Goal: Information Seeking & Learning: Learn about a topic

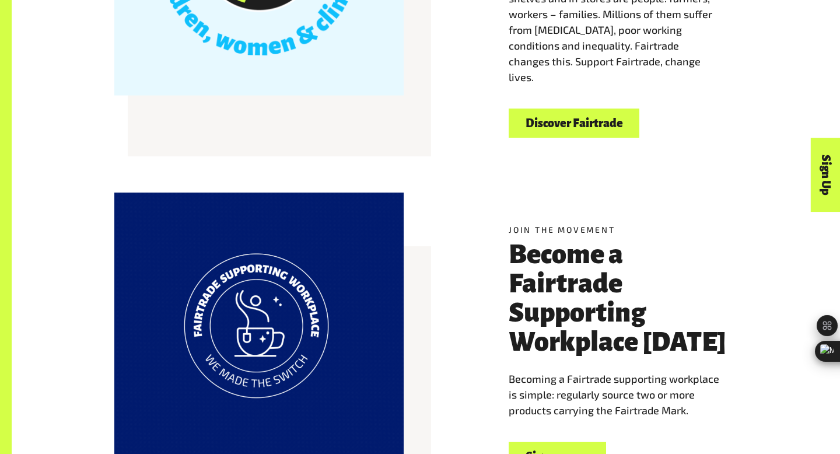
scroll to position [527, 0]
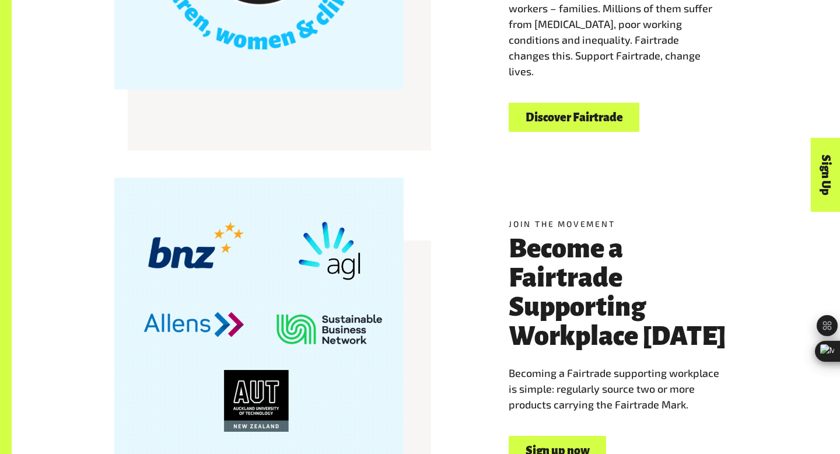
click at [571, 108] on link "Discover Fairtrade" at bounding box center [573, 118] width 131 height 30
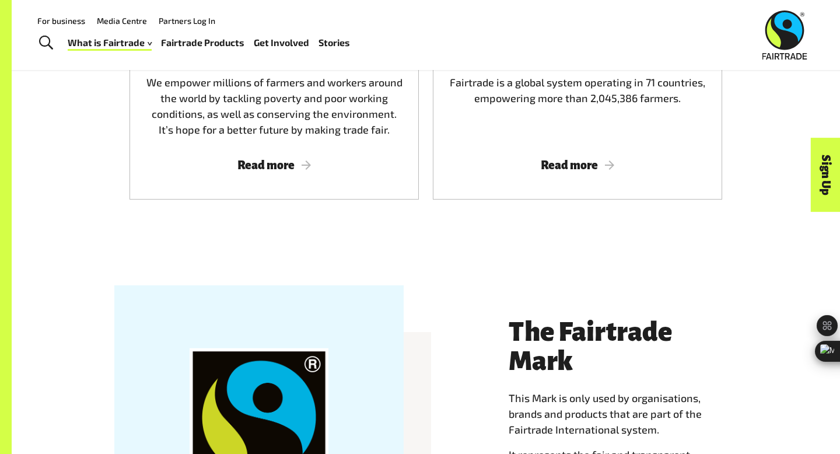
scroll to position [854, 0]
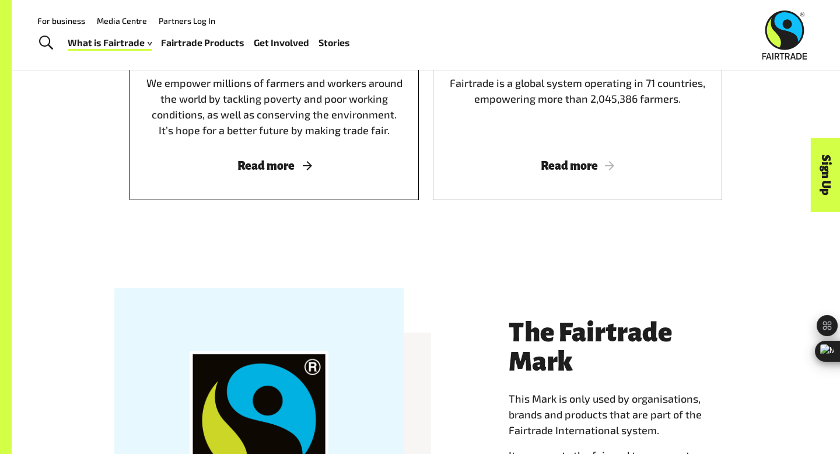
click at [267, 162] on span "Read more" at bounding box center [273, 165] width 261 height 13
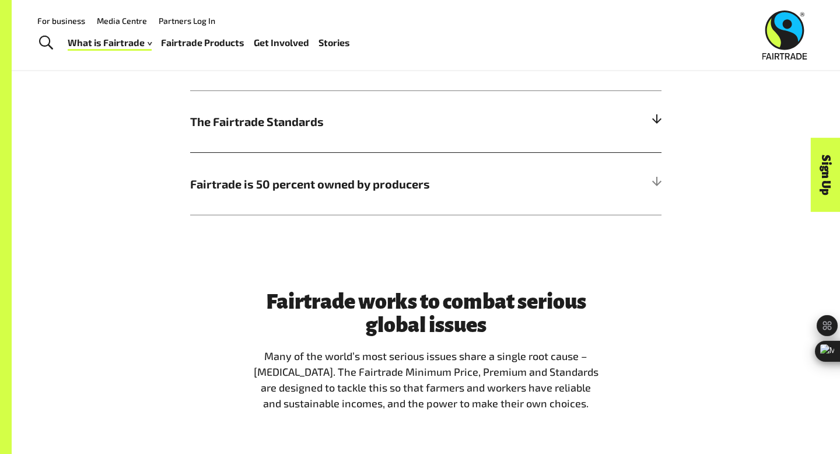
scroll to position [728, 0]
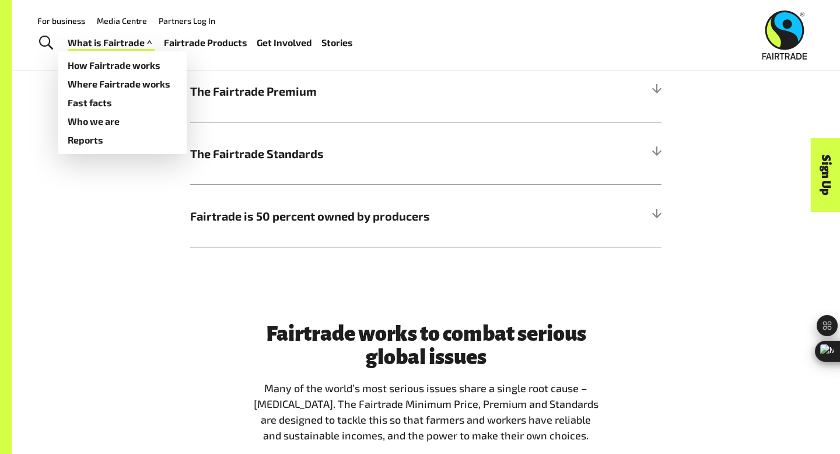
click at [95, 44] on link "What is Fairtrade" at bounding box center [111, 42] width 87 height 17
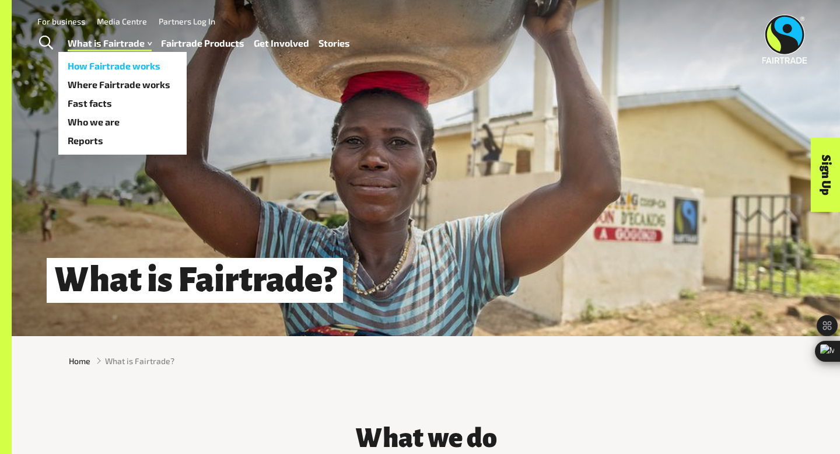
click at [97, 64] on link "How Fairtrade works" at bounding box center [122, 66] width 128 height 19
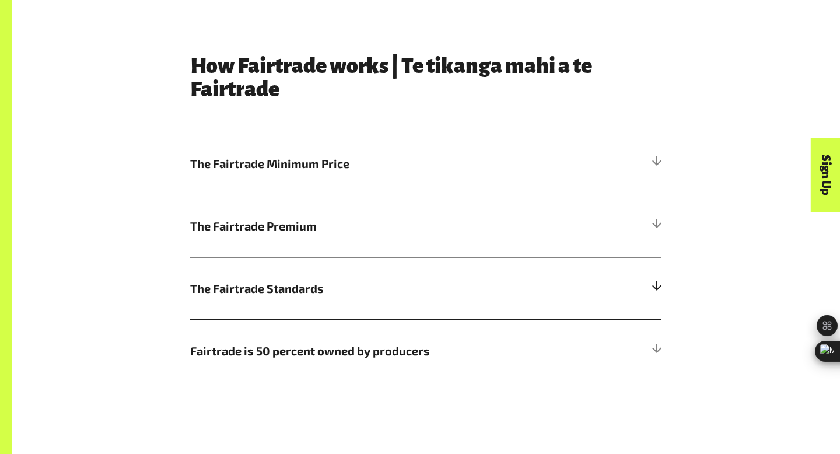
scroll to position [670, 0]
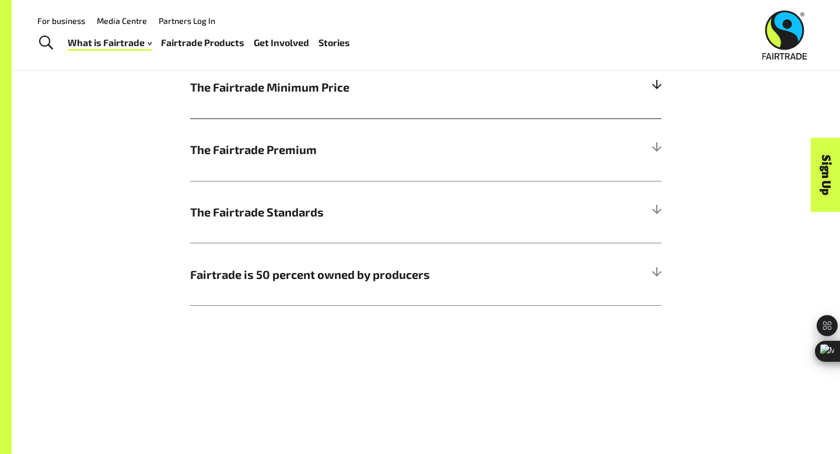
click at [255, 99] on h5 "The Fairtrade Minimum Price" at bounding box center [425, 87] width 471 height 62
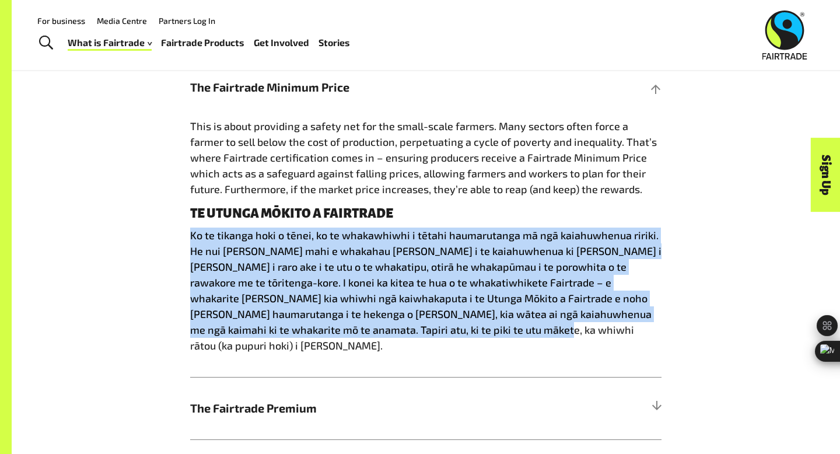
drag, startPoint x: 397, startPoint y: 331, endPoint x: 184, endPoint y: 240, distance: 232.0
click at [184, 240] on div "How Fairtrade works | Te tikanga mahi a te Fairtrade The Fairtrade Minimum Pric…" at bounding box center [425, 271] width 485 height 586
copy p "Ko te tikanga hoki o tēnei, ko te whakawhiwhi i tētahi haumarutanga mā ngā kaia…"
click at [367, 293] on p "Ko te tikanga hoki o tēnei, ko te whakawhiwhi i tētahi haumarutanga mā ngā kaia…" at bounding box center [425, 290] width 471 height 126
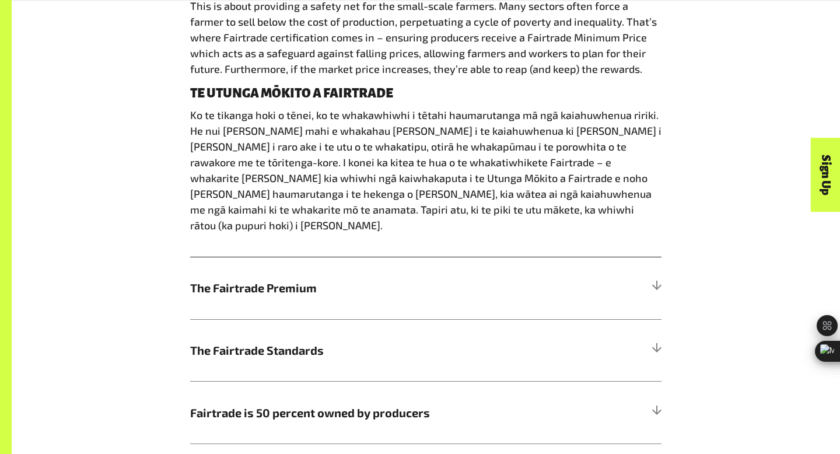
scroll to position [809, 0]
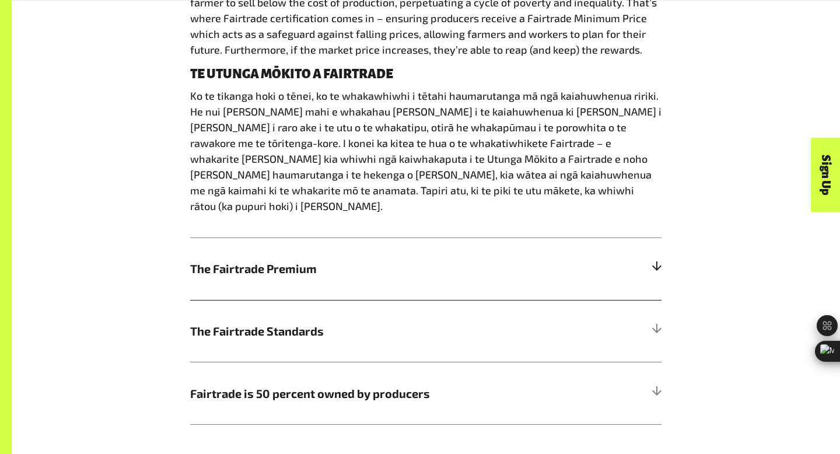
click at [267, 259] on span "The Fairtrade Premium" at bounding box center [366, 267] width 353 height 17
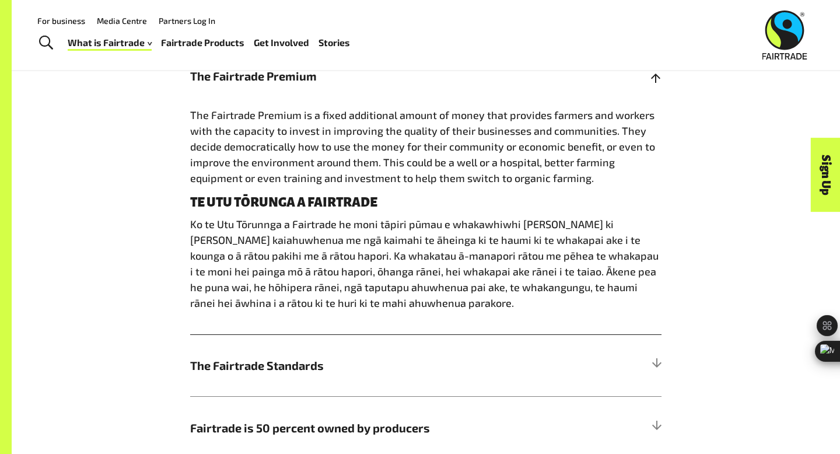
scroll to position [738, 0]
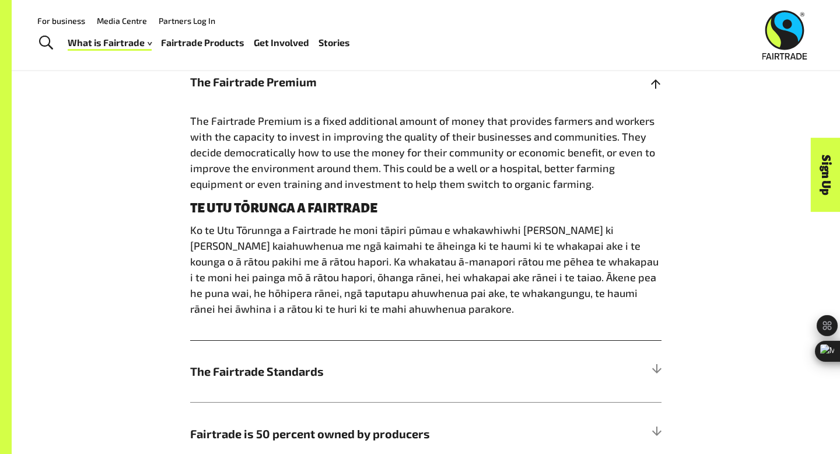
click at [561, 149] on span "The Fairtrade Premium is a fixed additional amount of money that provides farme…" at bounding box center [422, 152] width 465 height 76
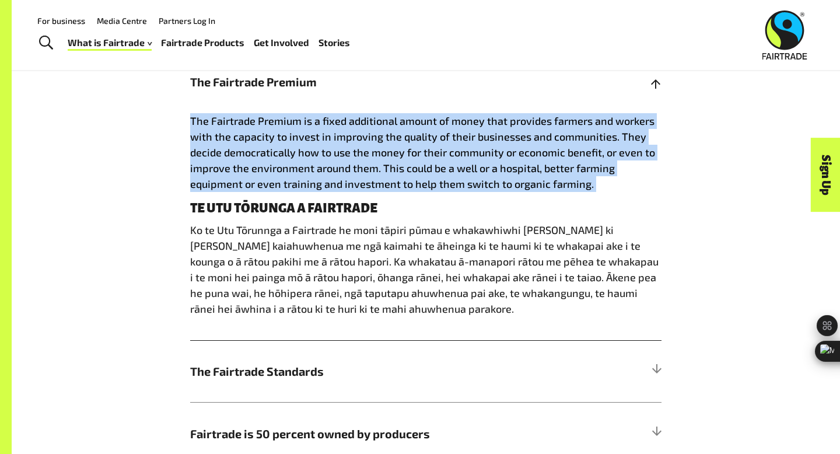
click at [561, 149] on span "The Fairtrade Premium is a fixed additional amount of money that provides farme…" at bounding box center [422, 152] width 465 height 76
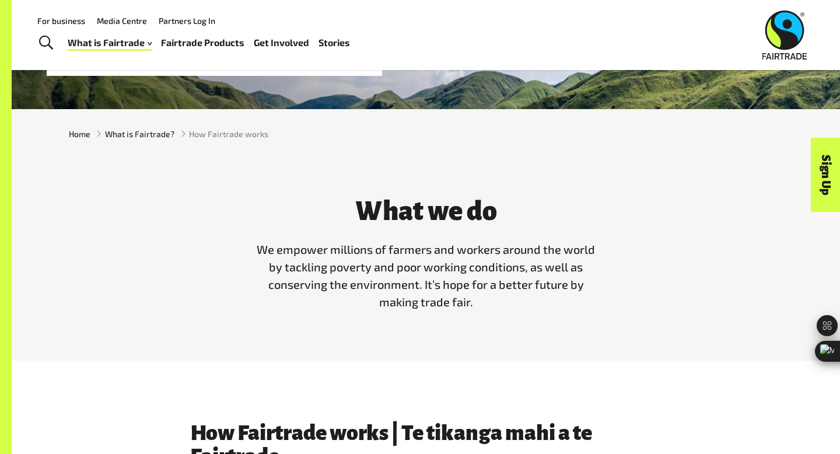
scroll to position [21, 0]
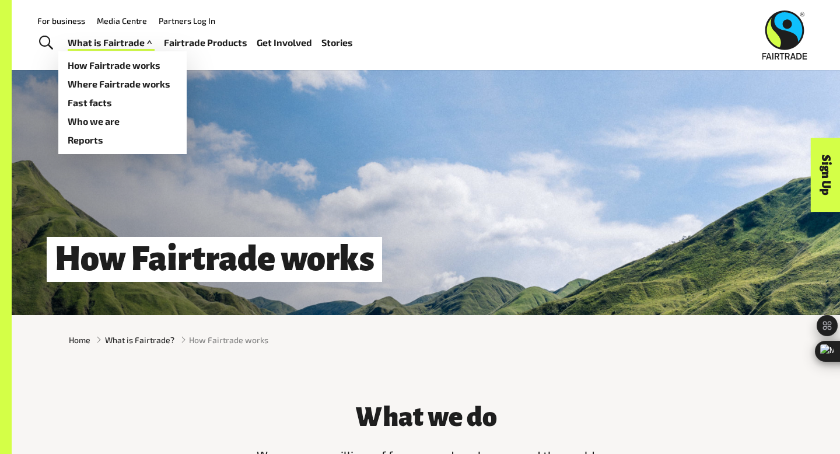
click at [120, 42] on link "What is Fairtrade" at bounding box center [111, 42] width 87 height 17
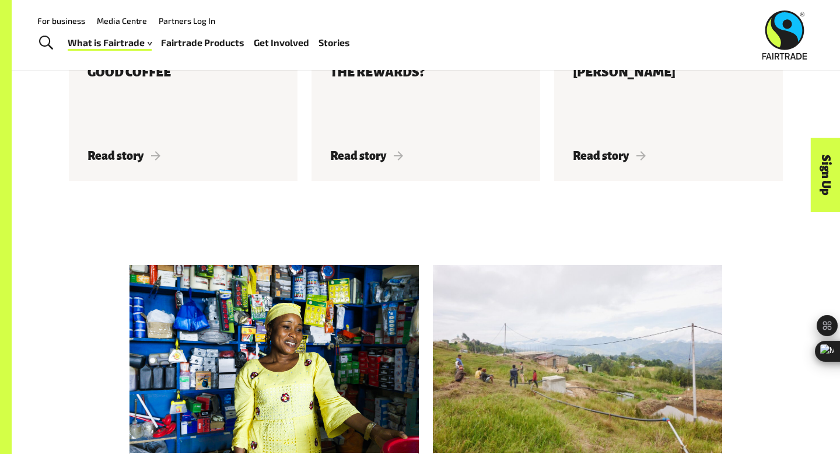
scroll to position [2526, 0]
